Goal: Information Seeking & Learning: Check status

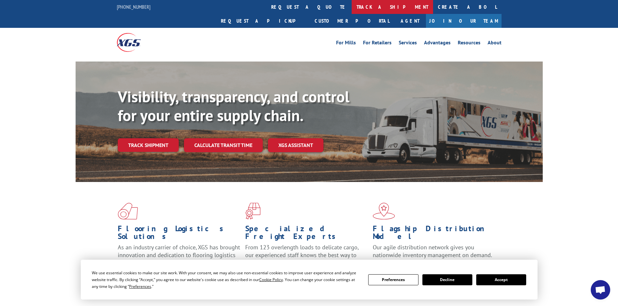
click at [351, 8] on link "track a shipment" at bounding box center [391, 7] width 81 height 14
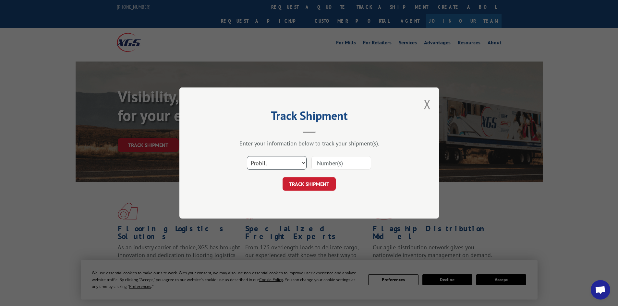
click at [262, 165] on select "Select category... Probill BOL PO" at bounding box center [277, 163] width 60 height 14
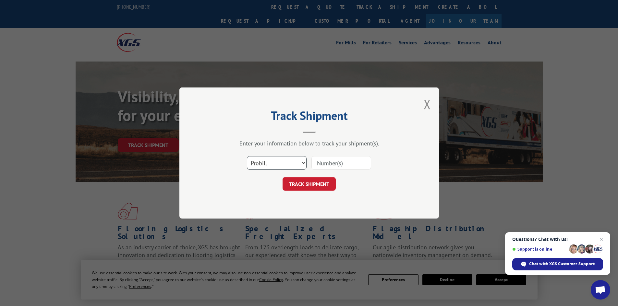
select select "bol"
click at [247, 156] on select "Select category... Probill BOL PO" at bounding box center [277, 163] width 60 height 14
click at [355, 161] on input at bounding box center [341, 163] width 60 height 14
type input "7035191"
click button "TRACK SHIPMENT" at bounding box center [308, 184] width 53 height 14
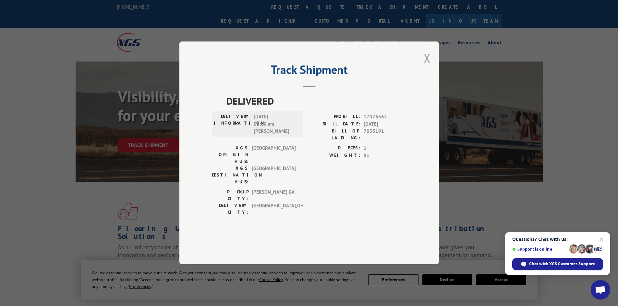
click at [427, 67] on button "Close modal" at bounding box center [426, 58] width 7 height 17
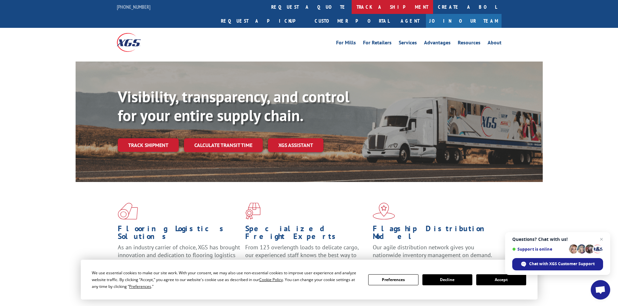
click at [351, 6] on link "track a shipment" at bounding box center [391, 7] width 81 height 14
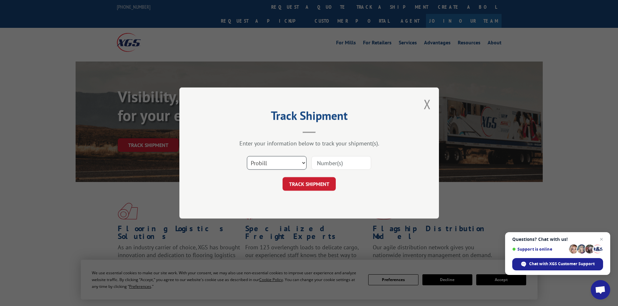
click at [272, 164] on select "Select category... Probill BOL PO" at bounding box center [277, 163] width 60 height 14
select select "bol"
click at [247, 156] on select "Select category... Probill BOL PO" at bounding box center [277, 163] width 60 height 14
click at [343, 165] on input at bounding box center [341, 163] width 60 height 14
type input "7035191"
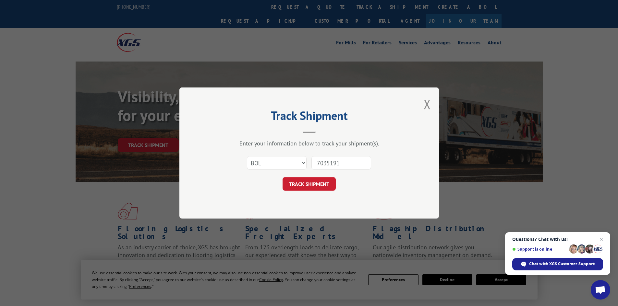
click at [282, 177] on button "TRACK SHIPMENT" at bounding box center [308, 184] width 53 height 14
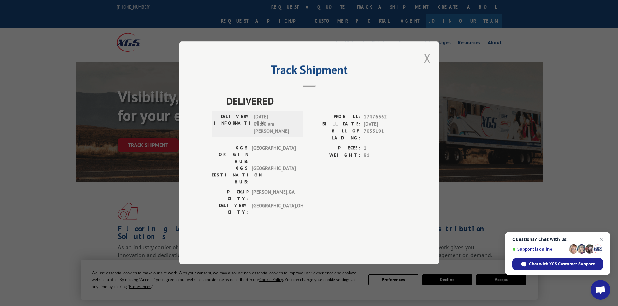
click at [426, 67] on button "Close modal" at bounding box center [426, 58] width 7 height 17
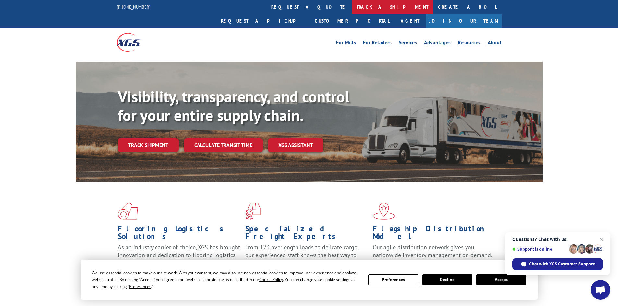
click at [351, 7] on link "track a shipment" at bounding box center [391, 7] width 81 height 14
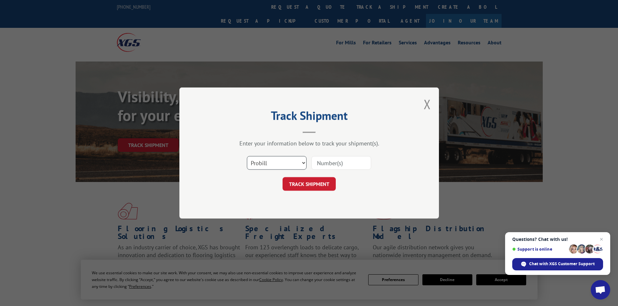
click at [280, 164] on select "Select category... Probill BOL PO" at bounding box center [277, 163] width 60 height 14
select select "bol"
click at [247, 156] on select "Select category... Probill BOL PO" at bounding box center [277, 163] width 60 height 14
click at [329, 164] on input at bounding box center [341, 163] width 60 height 14
type input "5474757"
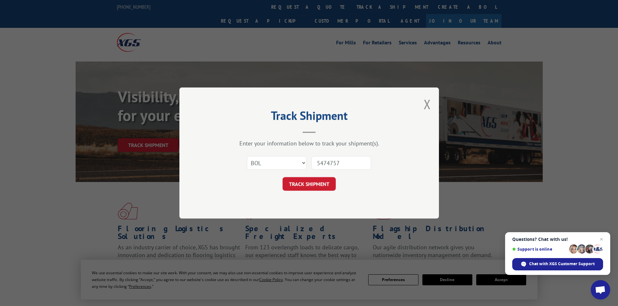
click at [282, 177] on button "TRACK SHIPMENT" at bounding box center [308, 184] width 53 height 14
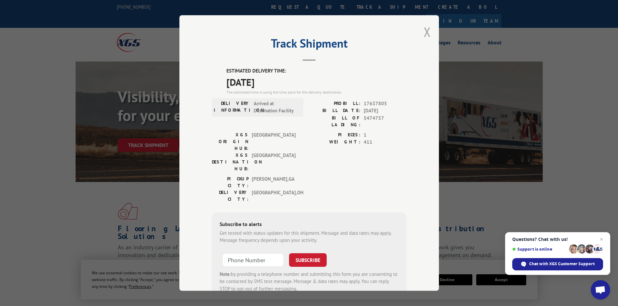
click at [425, 30] on button "Close modal" at bounding box center [426, 31] width 7 height 17
